Goal: Task Accomplishment & Management: Manage account settings

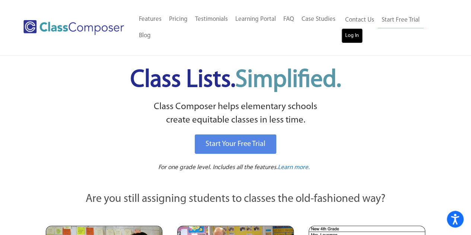
click at [350, 33] on link "Log In" at bounding box center [351, 35] width 21 height 15
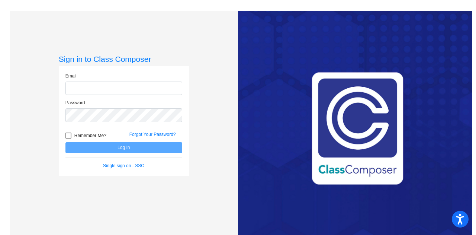
type input "katie.wheedleton@lcps.org"
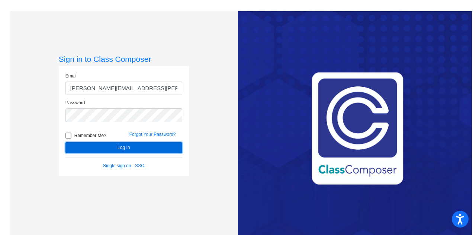
click at [141, 148] on button "Log In" at bounding box center [123, 147] width 117 height 11
